Goal: Information Seeking & Learning: Stay updated

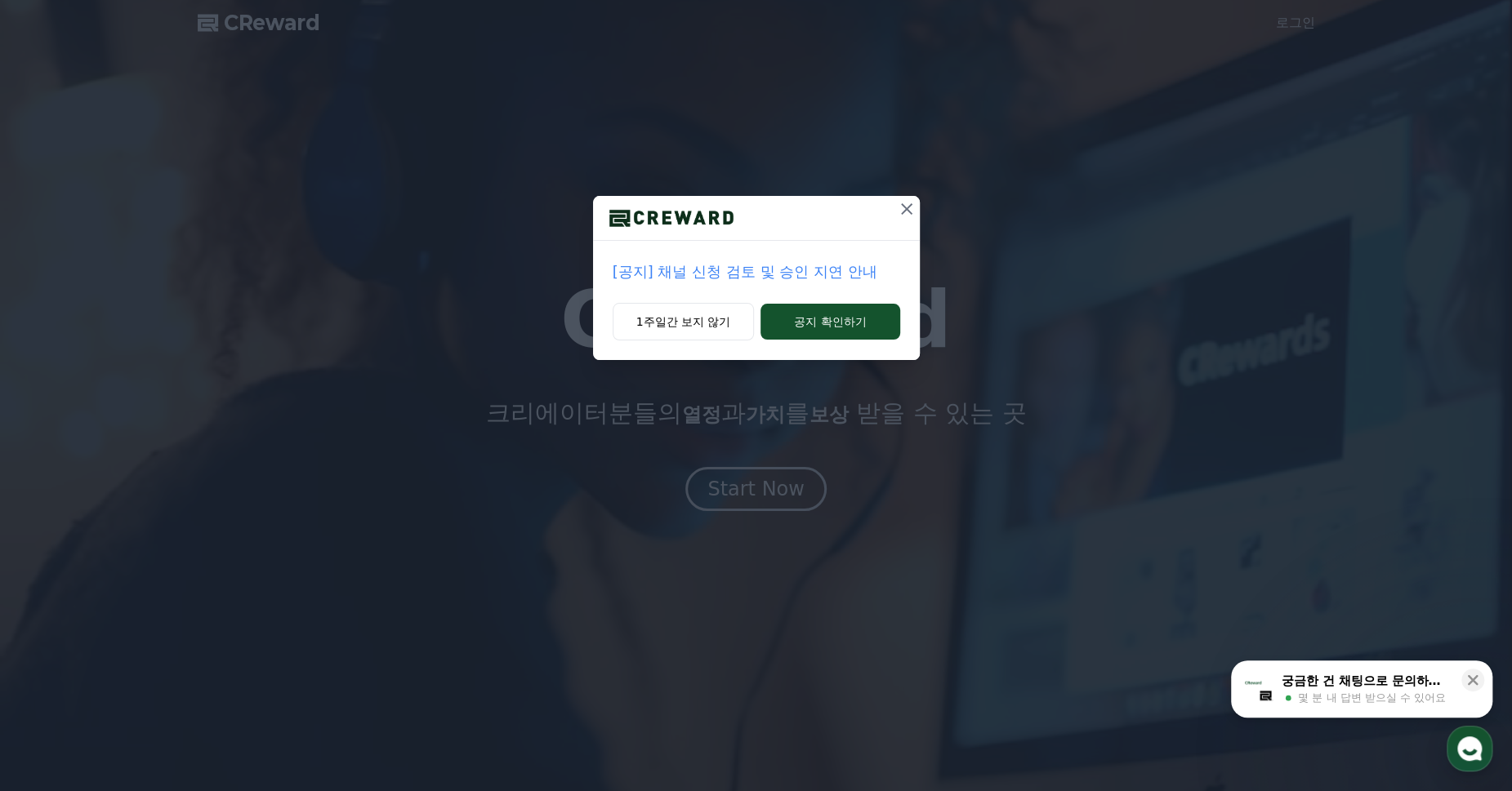
click at [727, 273] on p "[공지] 채널 신청 검토 및 승인 지연 안내" at bounding box center [756, 271] width 287 height 23
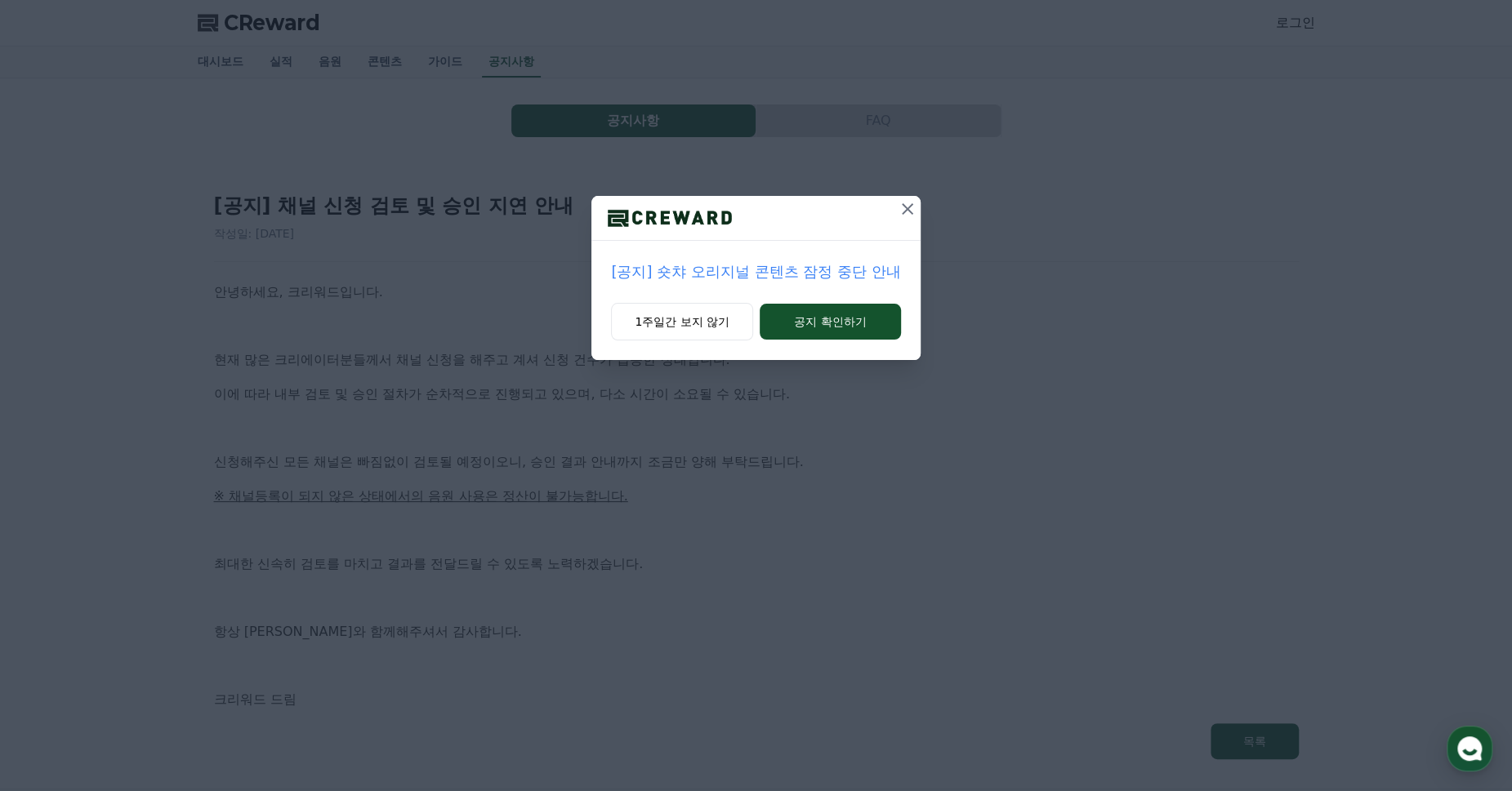
click at [908, 208] on icon at bounding box center [907, 209] width 12 height 12
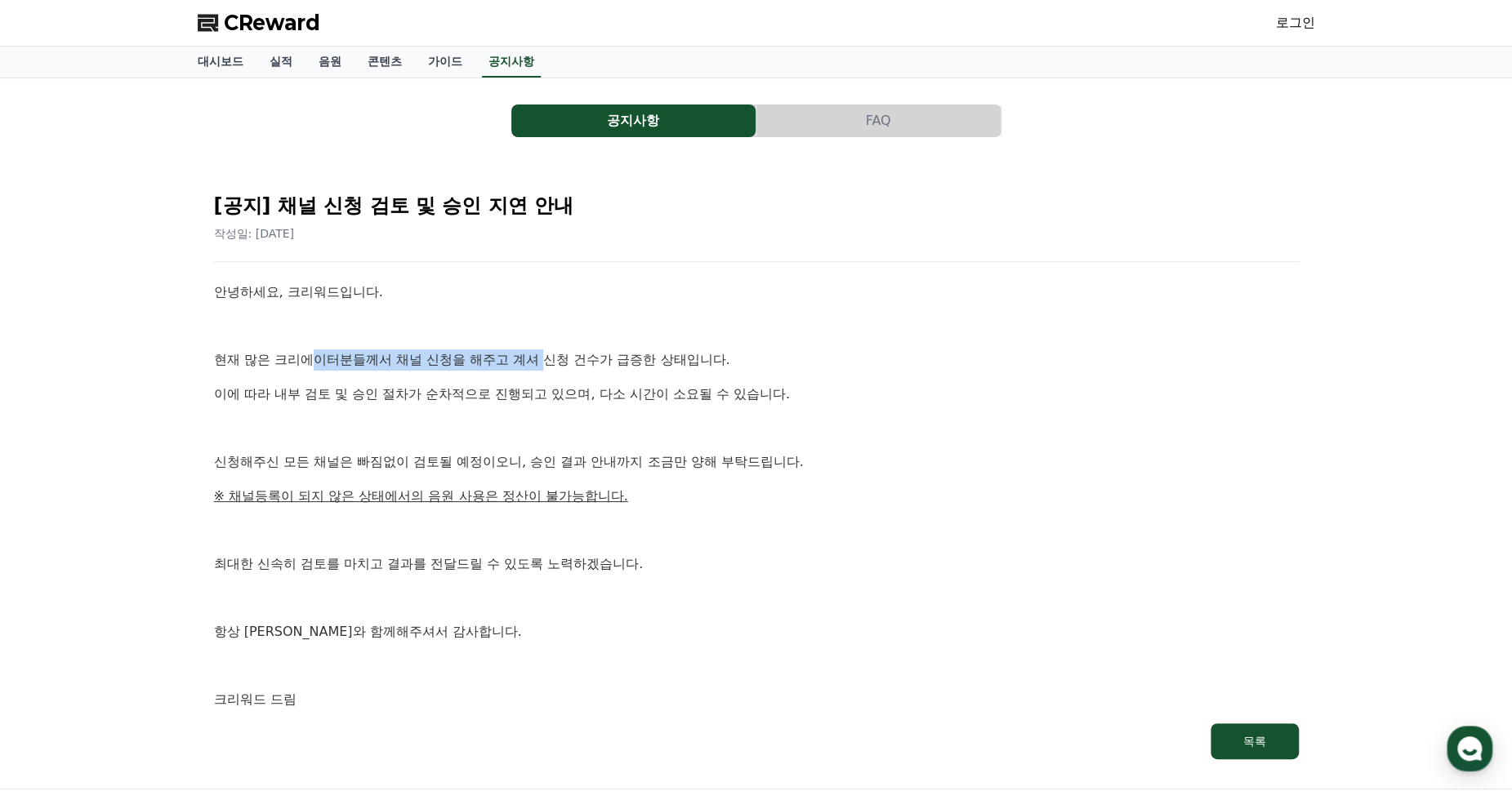
drag, startPoint x: 323, startPoint y: 358, endPoint x: 546, endPoint y: 361, distance: 223.0
click at [546, 361] on p "현재 많은 크리에이터분들께서 채널 신청을 해주고 계셔 신청 건수가 급증한 상태입니다." at bounding box center [756, 360] width 1085 height 22
drag, startPoint x: 546, startPoint y: 361, endPoint x: 536, endPoint y: 396, distance: 36.4
click at [536, 396] on p "이에 따라 내부 검토 및 승인 절차가 순차적으로 진행되고 있으며, 다소 시간이 소요될 수 있습니다." at bounding box center [756, 395] width 1085 height 22
drag, startPoint x: 417, startPoint y: 400, endPoint x: 607, endPoint y: 400, distance: 190.0
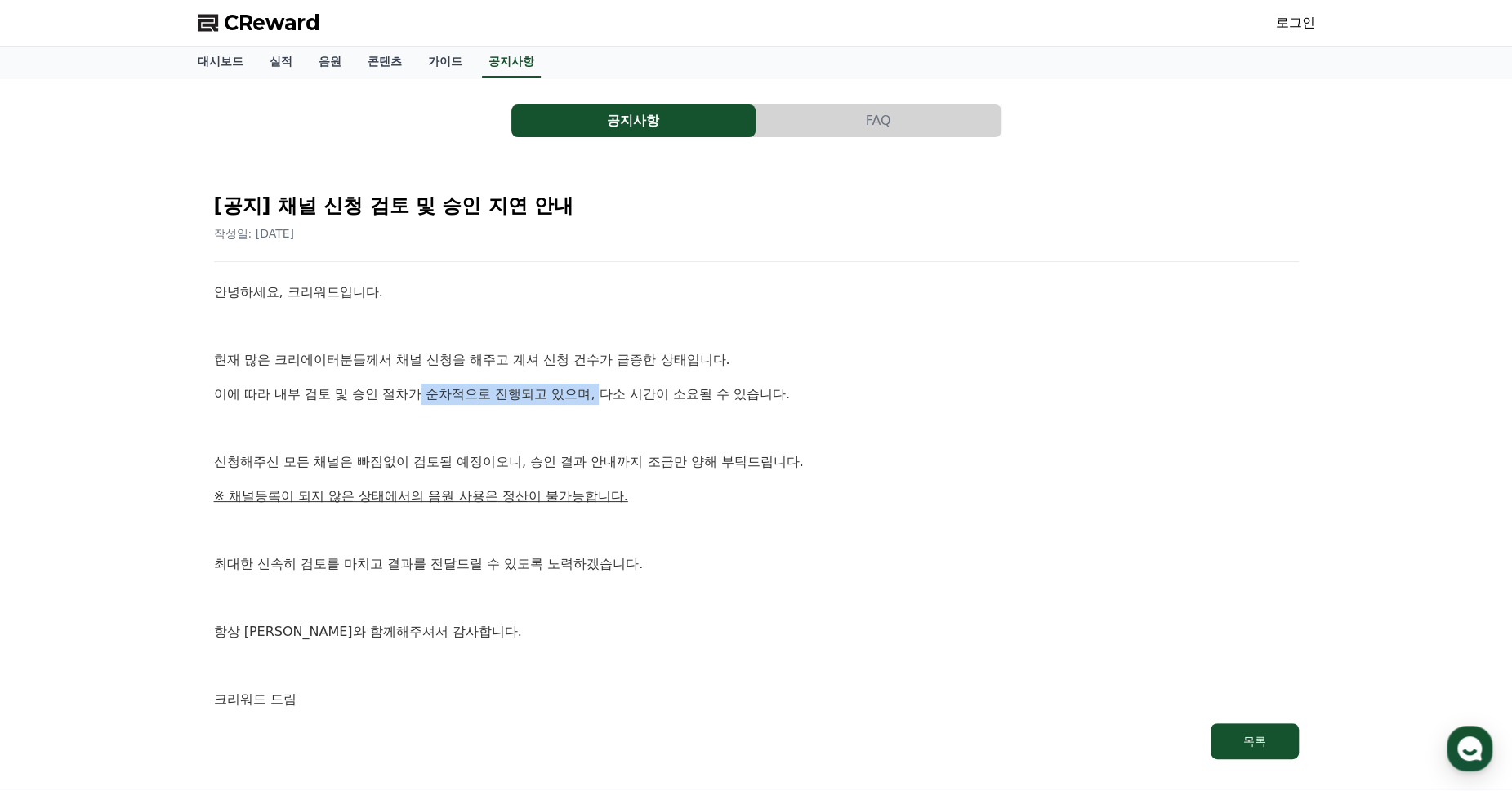
click at [607, 400] on p "이에 따라 내부 검토 및 승인 절차가 순차적으로 진행되고 있으며, 다소 시간이 소요될 수 있습니다." at bounding box center [756, 395] width 1085 height 22
drag, startPoint x: 607, startPoint y: 400, endPoint x: 607, endPoint y: 430, distance: 30.0
click at [607, 430] on p at bounding box center [756, 428] width 1085 height 22
drag, startPoint x: 447, startPoint y: 461, endPoint x: 534, endPoint y: 454, distance: 87.3
click at [534, 454] on p "신청해주신 모든 채널은 빠짐없이 검토될 예정이오니, 승인 결과 안내까지 조금만 양해 부탁드립니다." at bounding box center [756, 462] width 1085 height 22
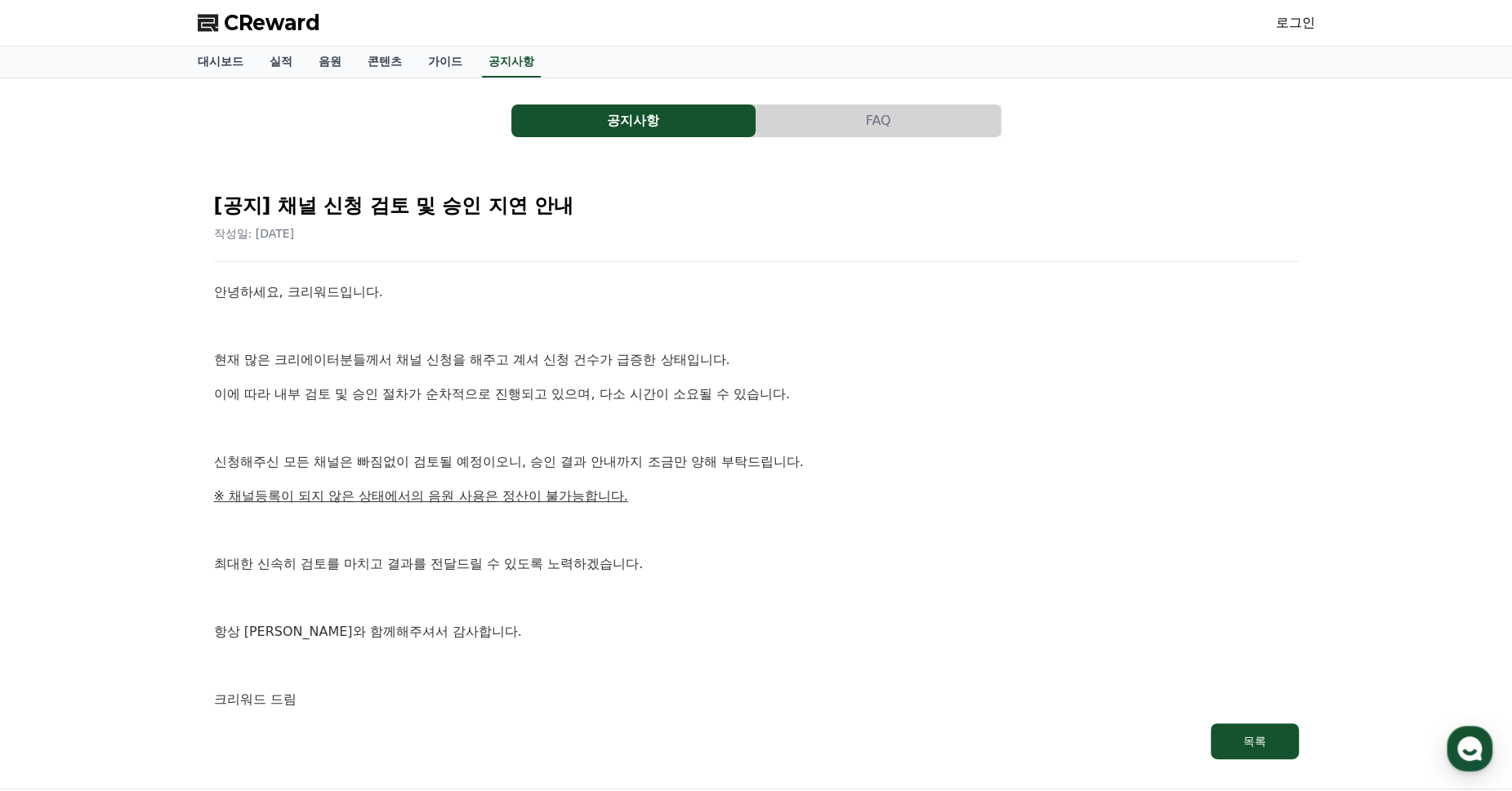
drag, startPoint x: 534, startPoint y: 454, endPoint x: 496, endPoint y: 472, distance: 42.0
click at [499, 475] on div "안녕하세요, 크리워드입니다. 현재 많은 크리에이터분들께서 채널 신청을 해주고 계셔 신청 건수가 급증한 상태입니다. 이에 따라 내부 검토 및 승…" at bounding box center [756, 496] width 1085 height 429
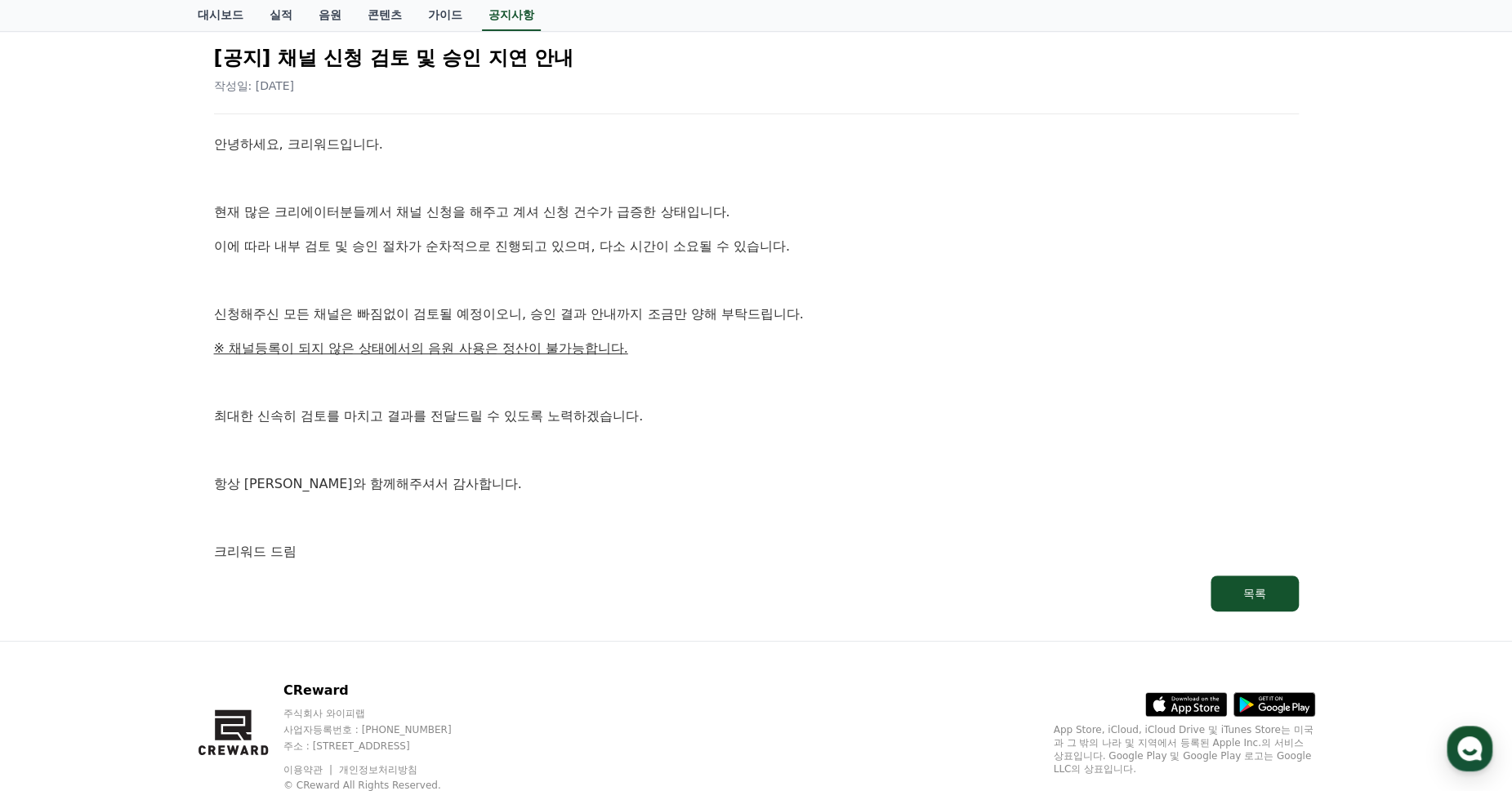
scroll to position [200, 0]
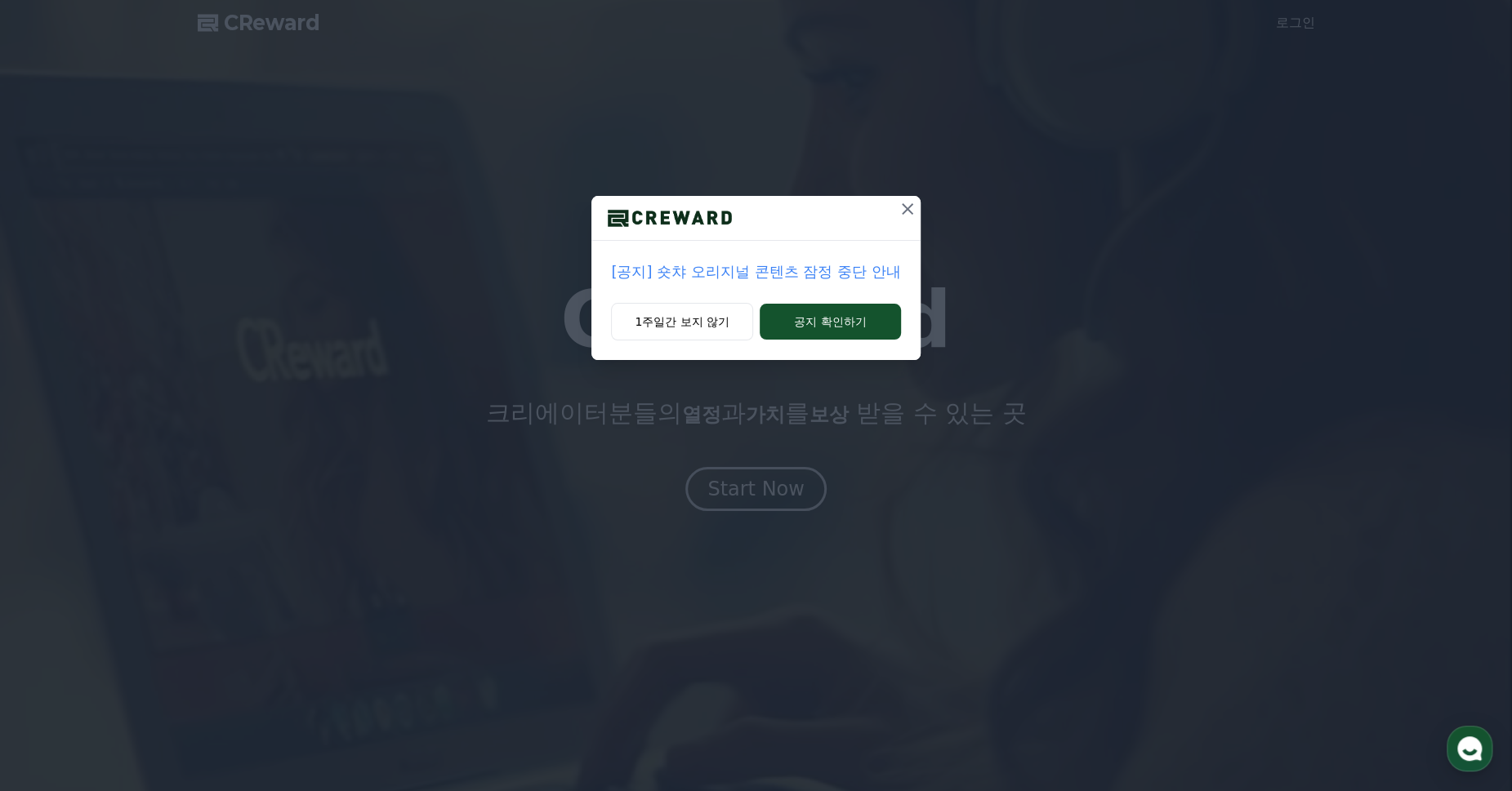
click at [732, 272] on p "[공지] 숏챠 오리지널 콘텐츠 잠정 중단 안내" at bounding box center [755, 271] width 289 height 23
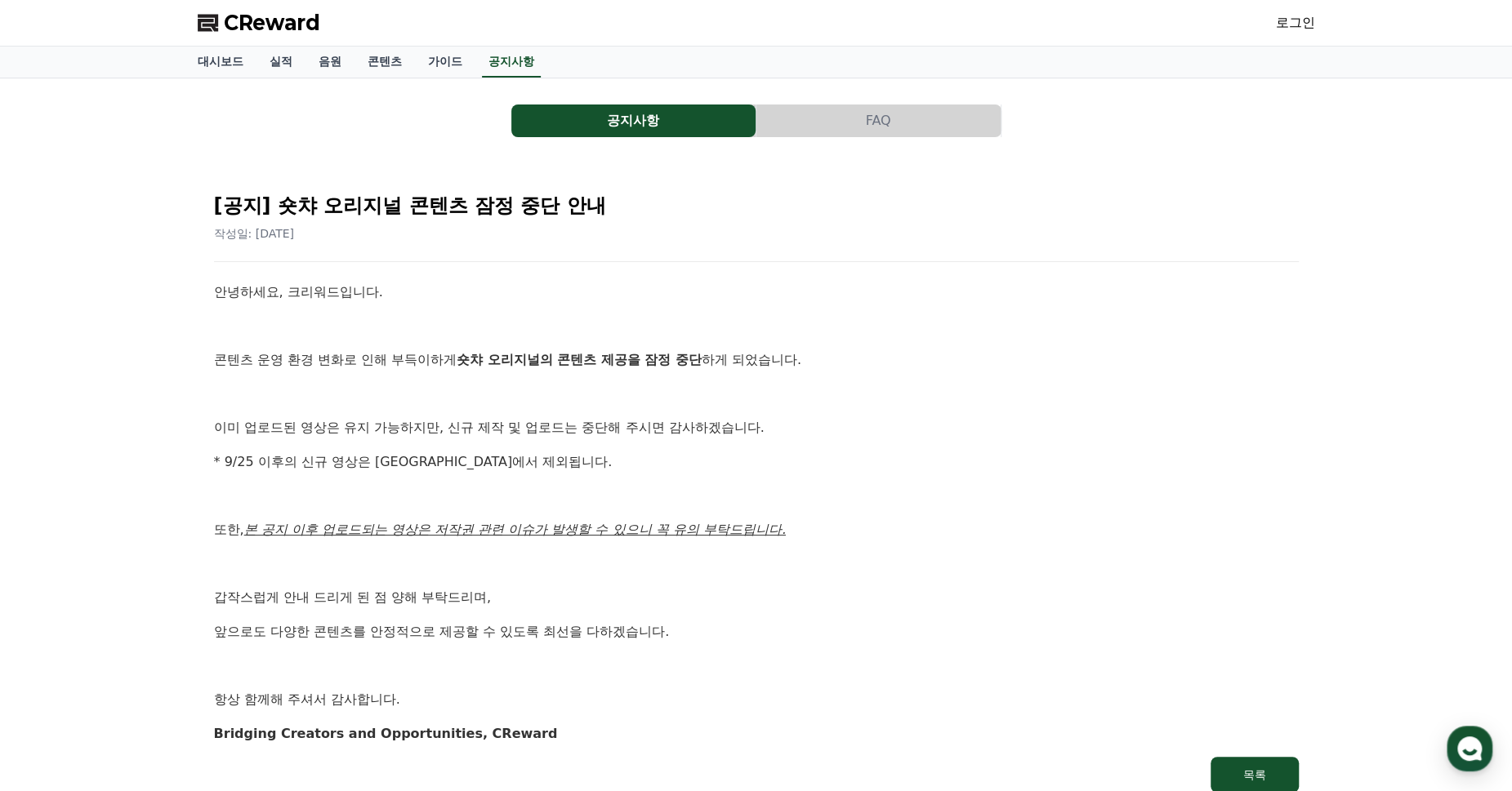
drag, startPoint x: 593, startPoint y: 221, endPoint x: 605, endPoint y: 225, distance: 12.6
click at [605, 225] on div "[공지] 숏챠 오리지널 콘텐츠 잠정 중단 안내 작성일: [DATE]" at bounding box center [756, 210] width 1085 height 62
drag, startPoint x: 605, startPoint y: 225, endPoint x: 598, endPoint y: 289, distance: 64.4
click at [599, 285] on p "안녕하세요, 크리워드입니다." at bounding box center [756, 293] width 1085 height 22
drag, startPoint x: 454, startPoint y: 363, endPoint x: 649, endPoint y: 368, distance: 195.1
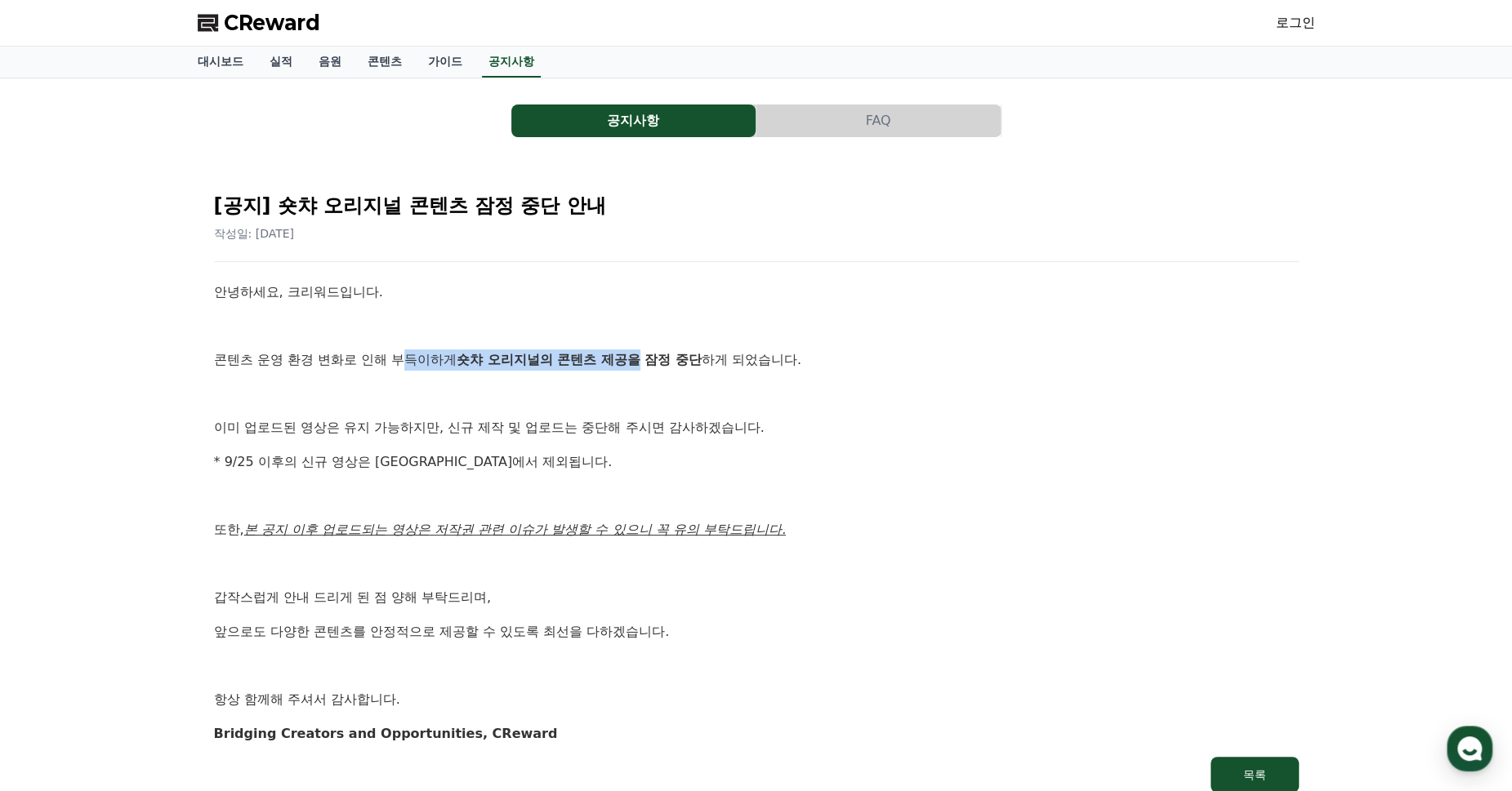
click at [649, 368] on p "콘텐츠 운영 환경 변화로 인해 부득이하게 숏챠 오리지널의 콘텐츠 제공을 잠정 중단 하게 되었습니다." at bounding box center [756, 360] width 1085 height 22
drag, startPoint x: 649, startPoint y: 368, endPoint x: 635, endPoint y: 420, distance: 53.9
click at [635, 420] on p "이미 업로드된 영상은 유지 가능하지만, 신규 제작 및 업로드는 중단해 주시면 감사하겠습니다." at bounding box center [756, 428] width 1085 height 22
drag, startPoint x: 303, startPoint y: 431, endPoint x: 352, endPoint y: 429, distance: 49.0
click at [352, 429] on p "이미 업로드된 영상은 유지 가능하지만, 신규 제작 및 업로드는 중단해 주시면 감사하겠습니다." at bounding box center [756, 428] width 1085 height 22
